Goal: Book appointment/travel/reservation

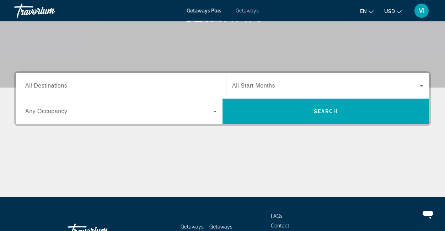
scroll to position [128, 0]
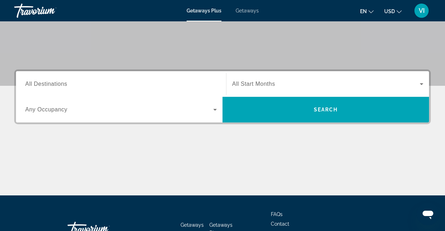
click at [86, 111] on span "Search widget" at bounding box center [119, 109] width 188 height 9
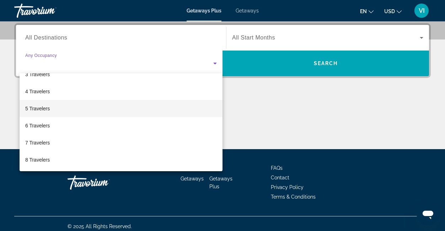
scroll to position [47, 0]
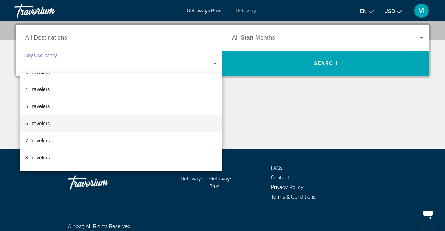
click at [82, 124] on mat-option "6 Travelers" at bounding box center [121, 123] width 203 height 17
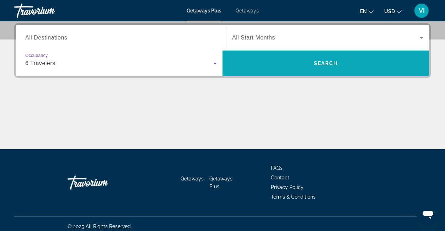
click at [347, 61] on span "Search widget" at bounding box center [326, 63] width 207 height 17
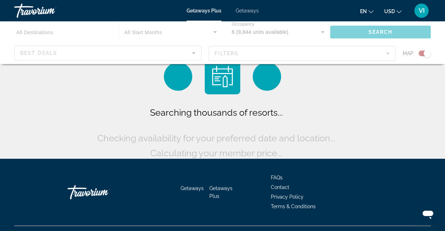
click at [35, 33] on div "Main content" at bounding box center [222, 42] width 445 height 43
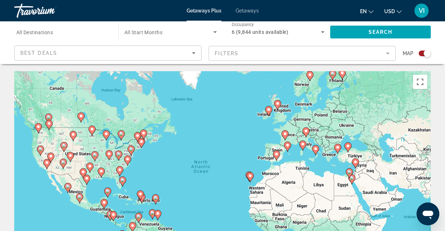
click at [43, 36] on div "Destination All Destinations" at bounding box center [62, 32] width 93 height 20
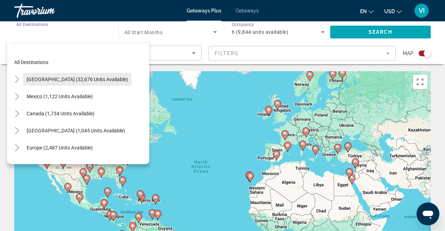
click at [53, 79] on span "[GEOGRAPHIC_DATA] (32,676 units available)" at bounding box center [77, 79] width 101 height 6
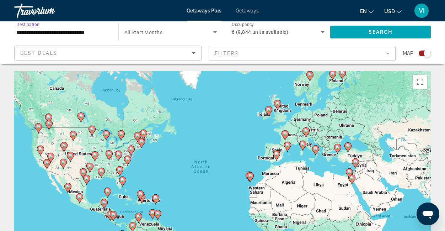
click at [64, 33] on input "**********" at bounding box center [62, 32] width 93 height 9
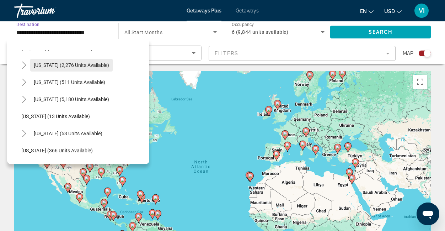
scroll to position [69, 0]
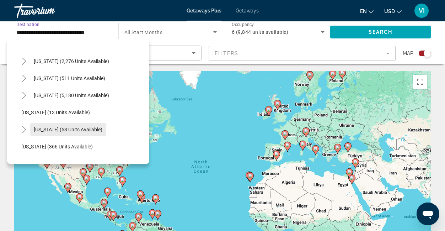
click at [48, 130] on span "[US_STATE] (53 units available)" at bounding box center [68, 130] width 69 height 6
type input "**********"
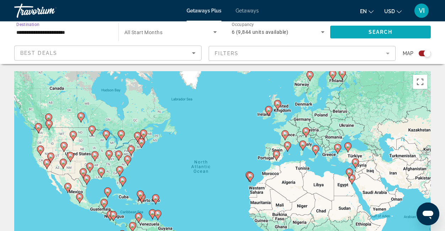
click at [384, 30] on span "Search" at bounding box center [381, 32] width 24 height 6
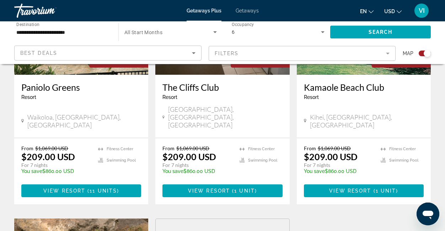
scroll to position [349, 0]
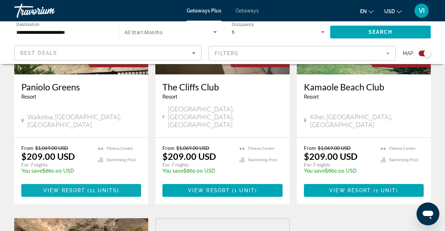
click at [82, 187] on span "View Resort" at bounding box center [64, 190] width 42 height 6
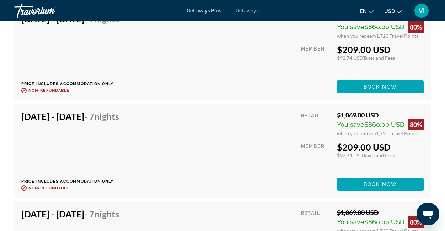
scroll to position [1879, 0]
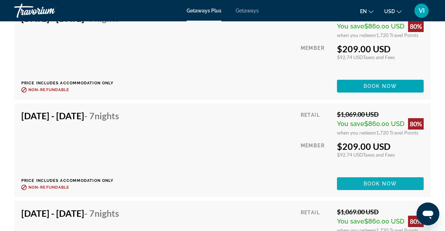
click at [387, 185] on span "Book now" at bounding box center [381, 184] width 34 height 6
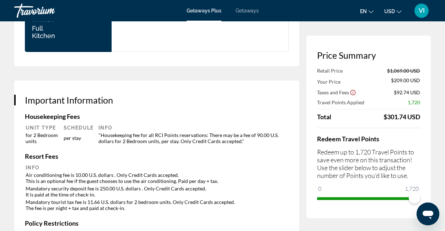
scroll to position [1028, 0]
